Goal: Information Seeking & Learning: Learn about a topic

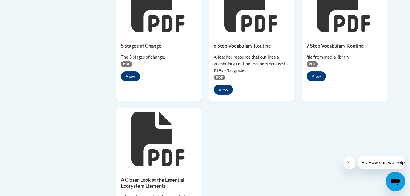
scroll to position [516, 0]
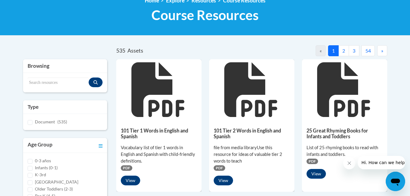
scroll to position [121, 0]
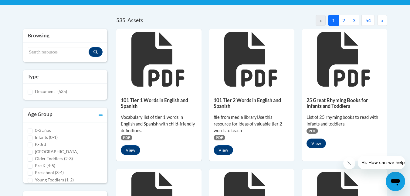
click at [339, 18] on button "2" at bounding box center [344, 20] width 11 height 11
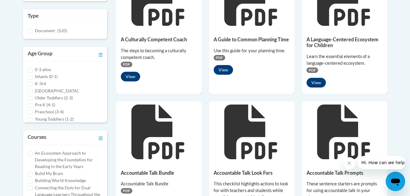
scroll to position [30, 0]
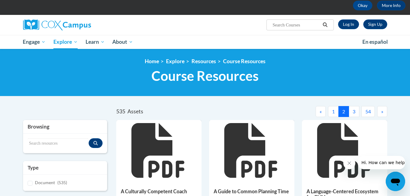
click at [353, 115] on button "3" at bounding box center [354, 111] width 11 height 11
click at [353, 110] on button "4" at bounding box center [354, 111] width 11 height 11
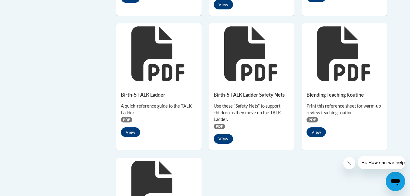
scroll to position [425, 0]
